Goal: Navigation & Orientation: Find specific page/section

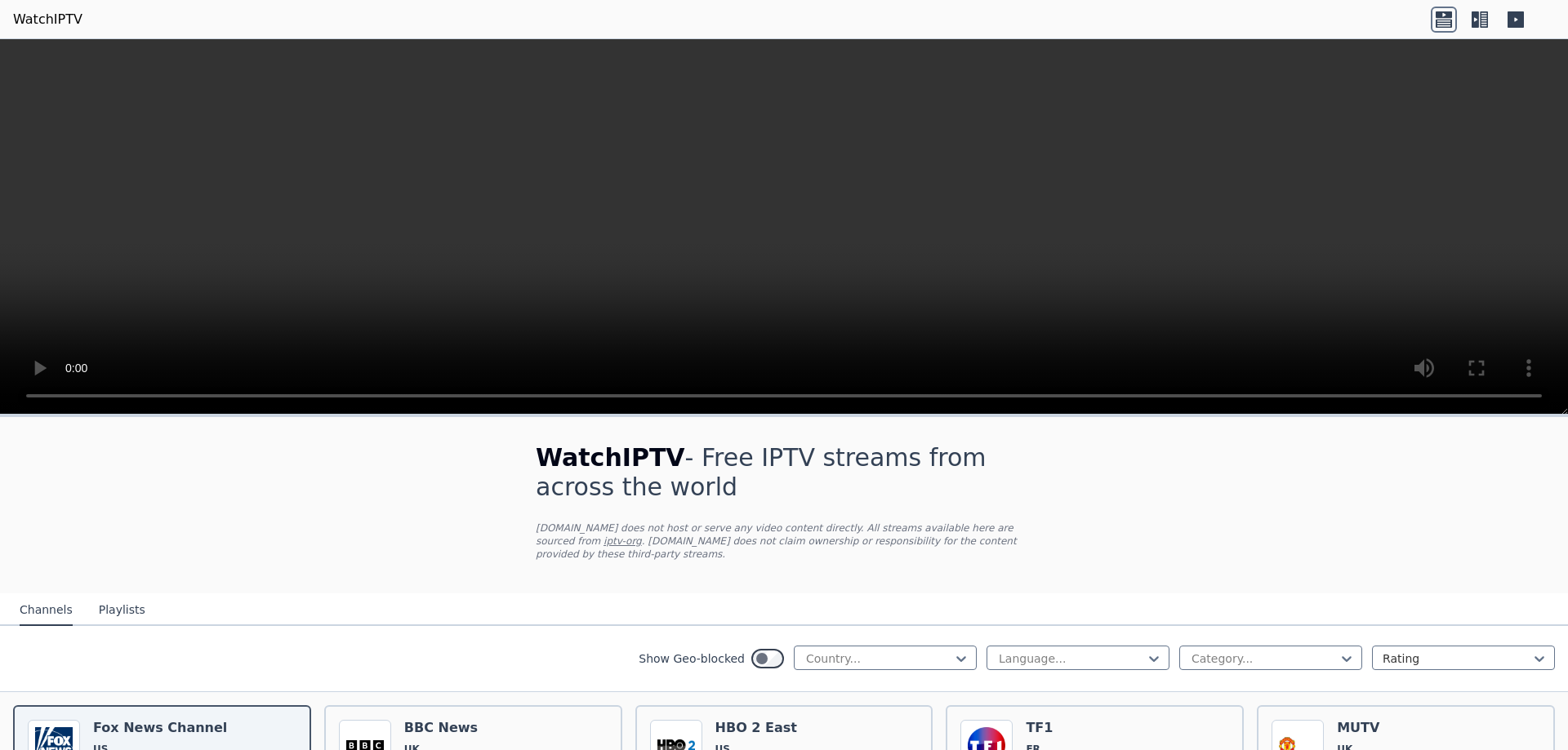
click at [107, 602] on button "Playlists" at bounding box center [122, 610] width 46 height 31
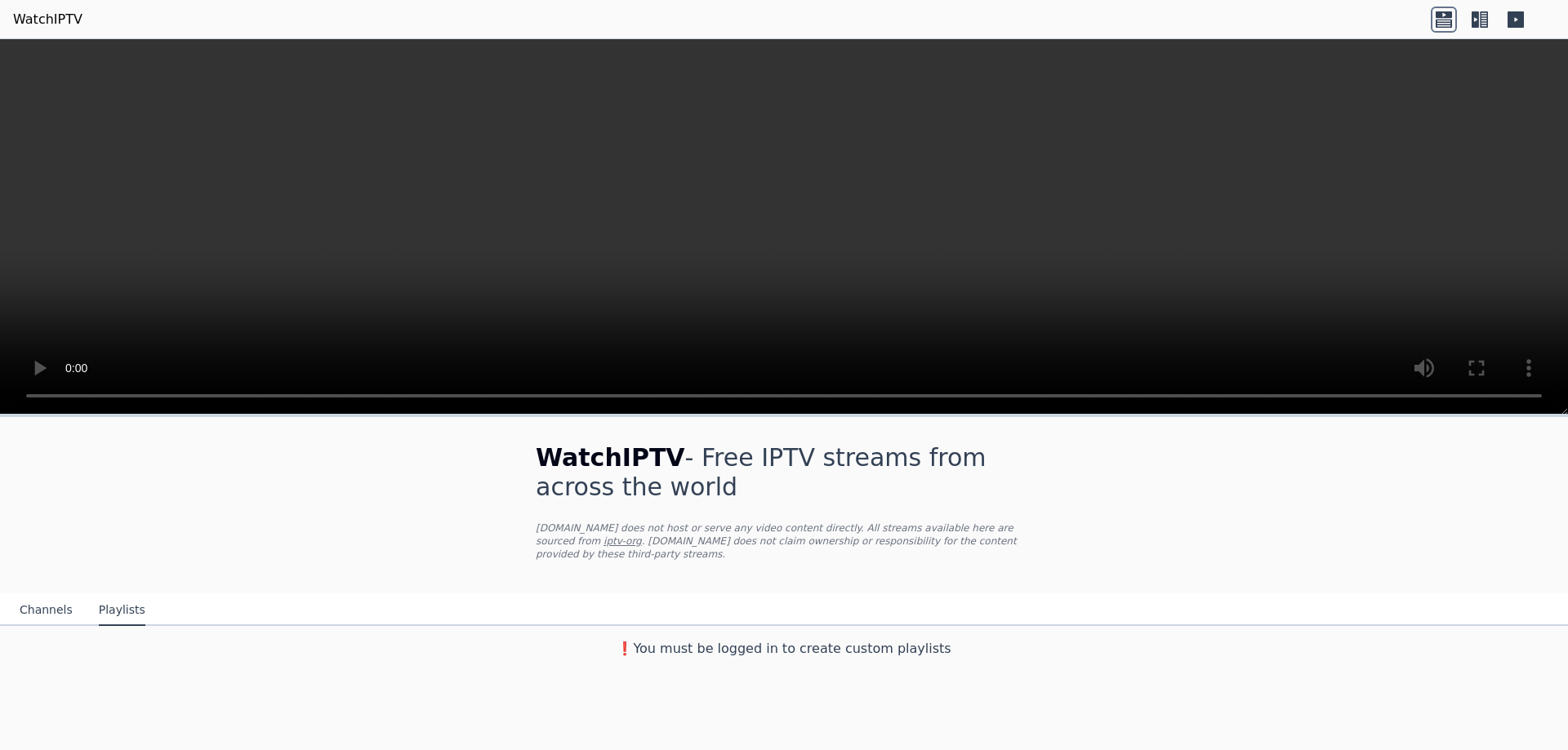
click at [44, 597] on button "Channels" at bounding box center [46, 610] width 53 height 31
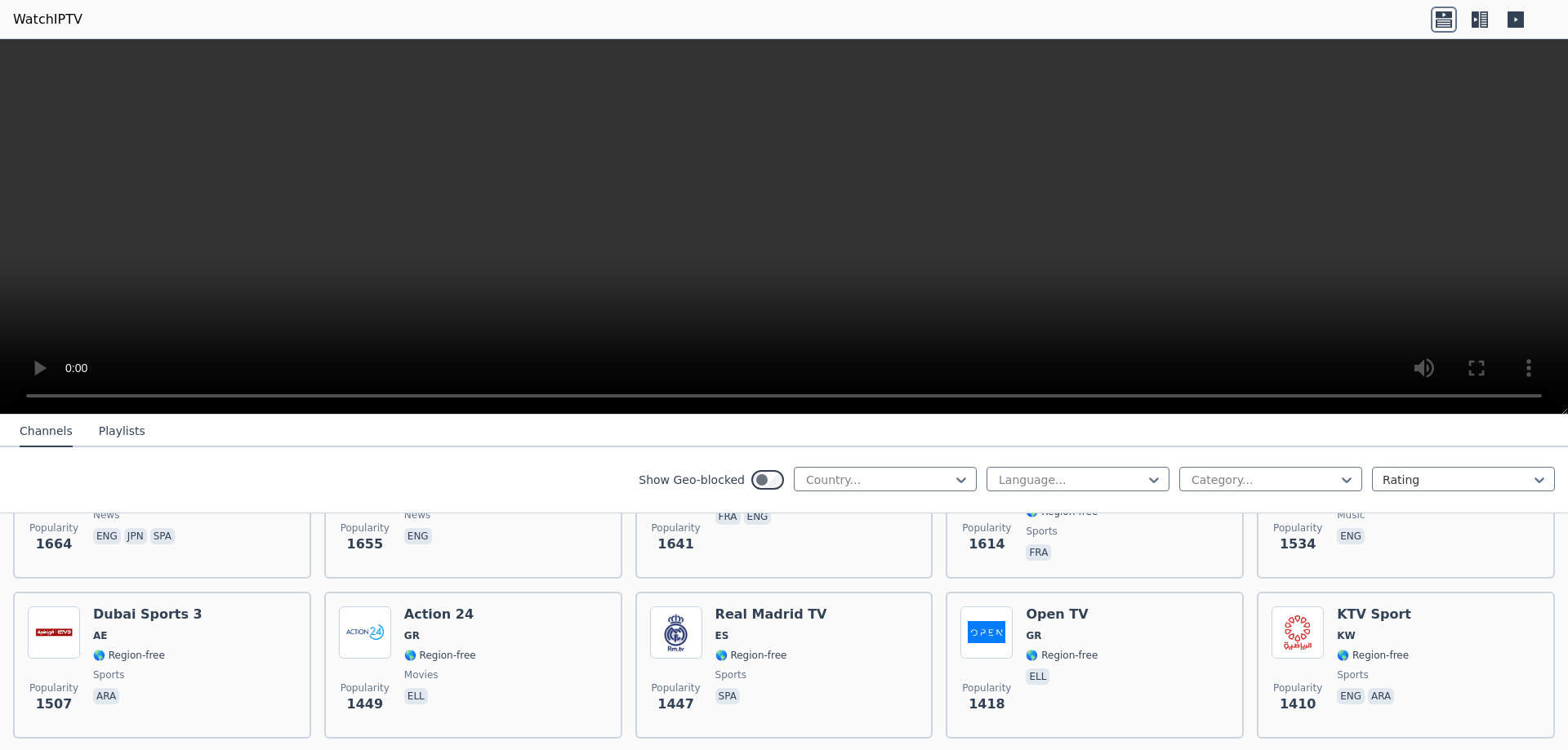
scroll to position [1268, 0]
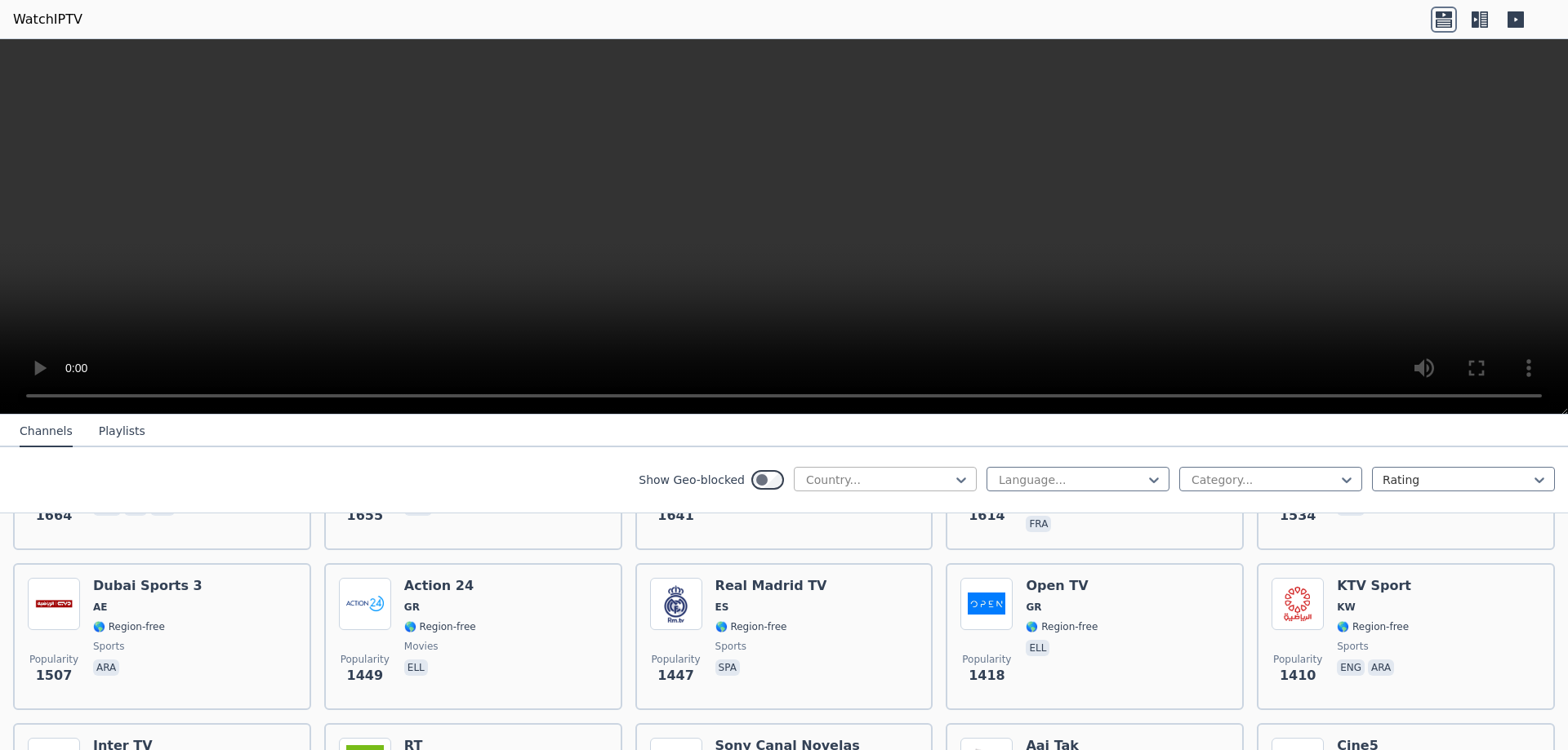
click at [870, 475] on div at bounding box center [878, 479] width 148 height 17
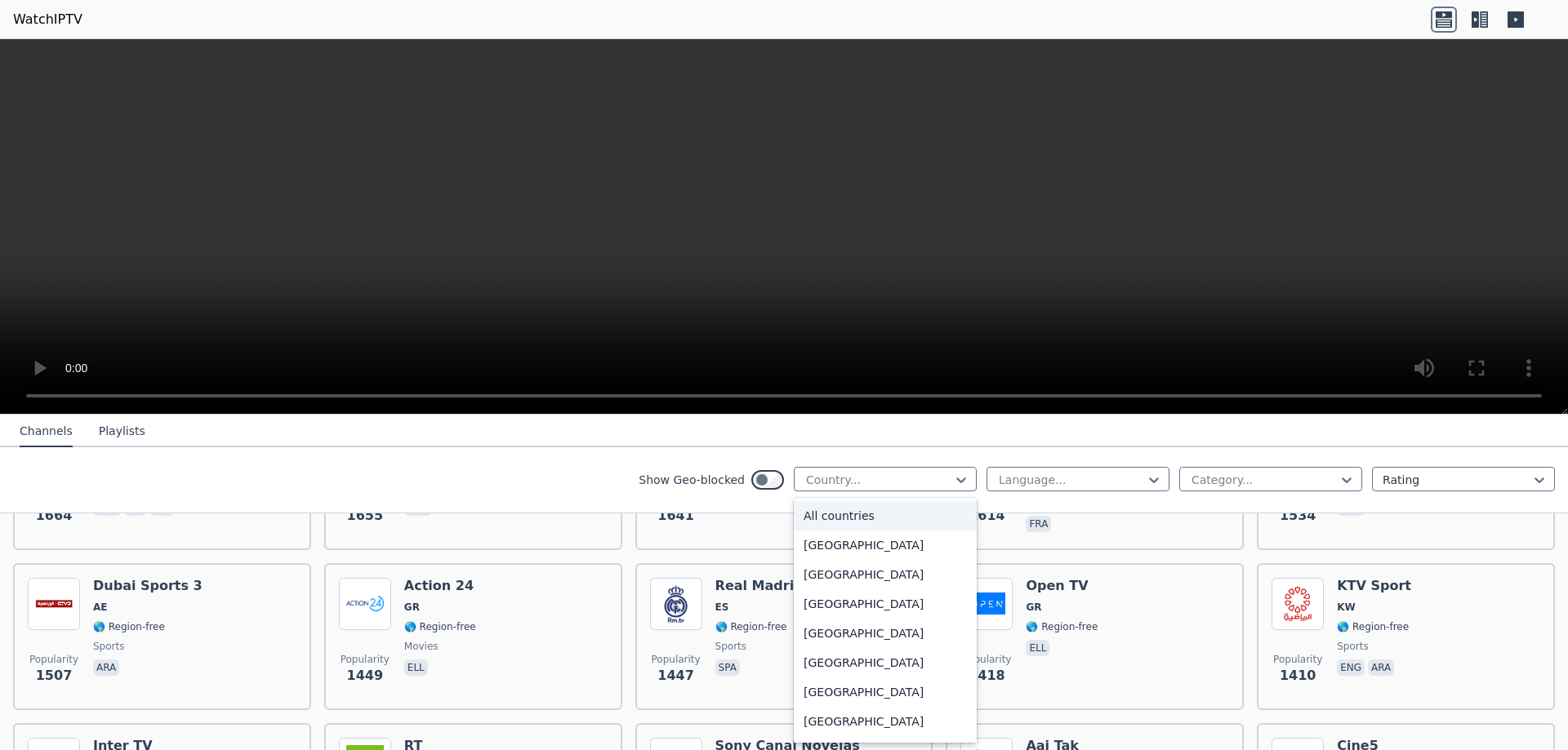
type input "*"
click at [829, 668] on div "Qatar" at bounding box center [885, 663] width 183 height 30
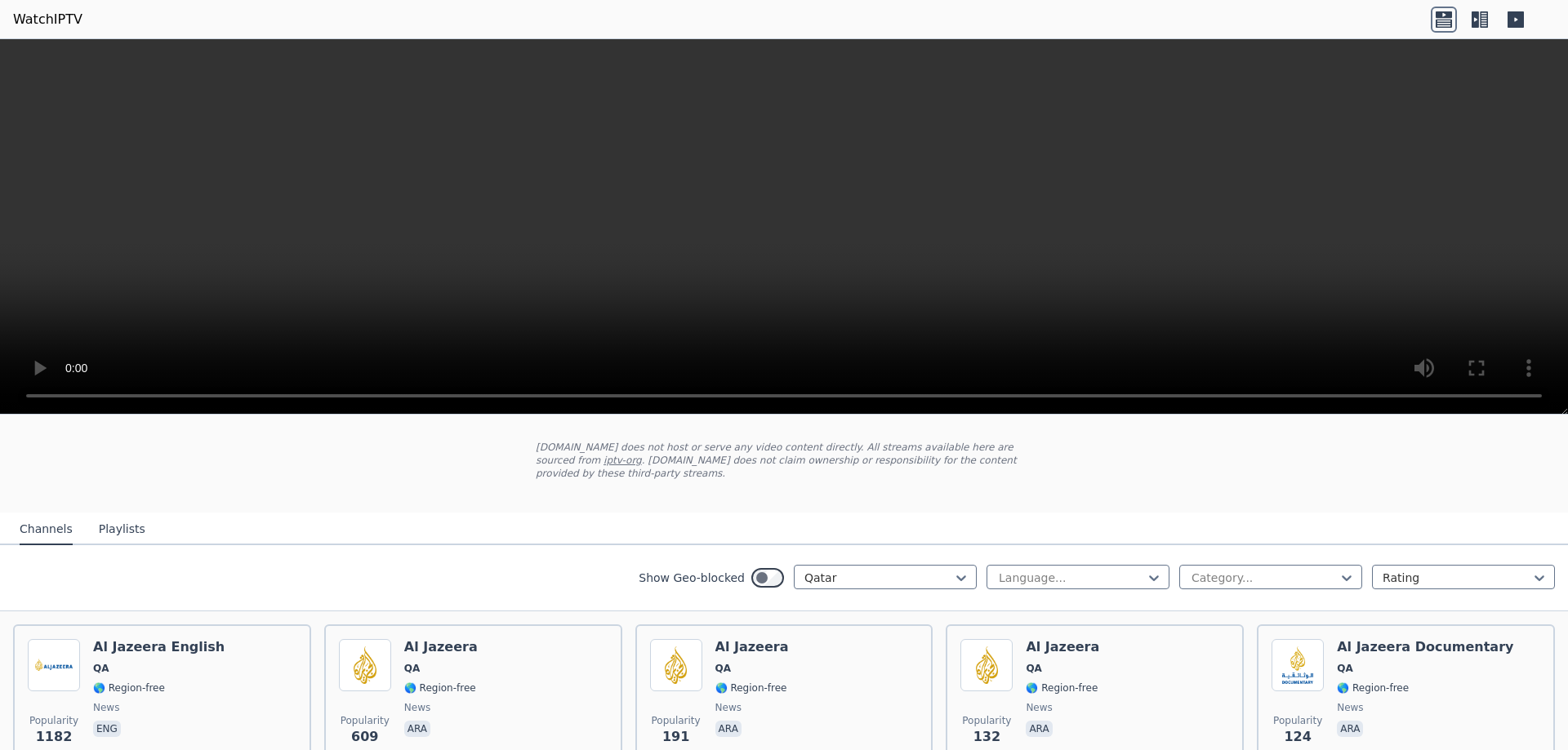
scroll to position [72, 0]
